Goal: Task Accomplishment & Management: Complete application form

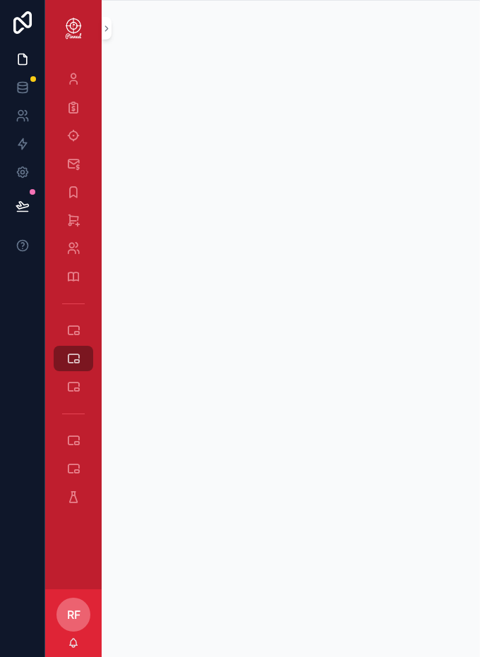
click at [0, 487] on div at bounding box center [22, 328] width 45 height 657
click at [80, 384] on icon "scrollable content" at bounding box center [73, 387] width 14 height 14
